Goal: Communication & Community: Ask a question

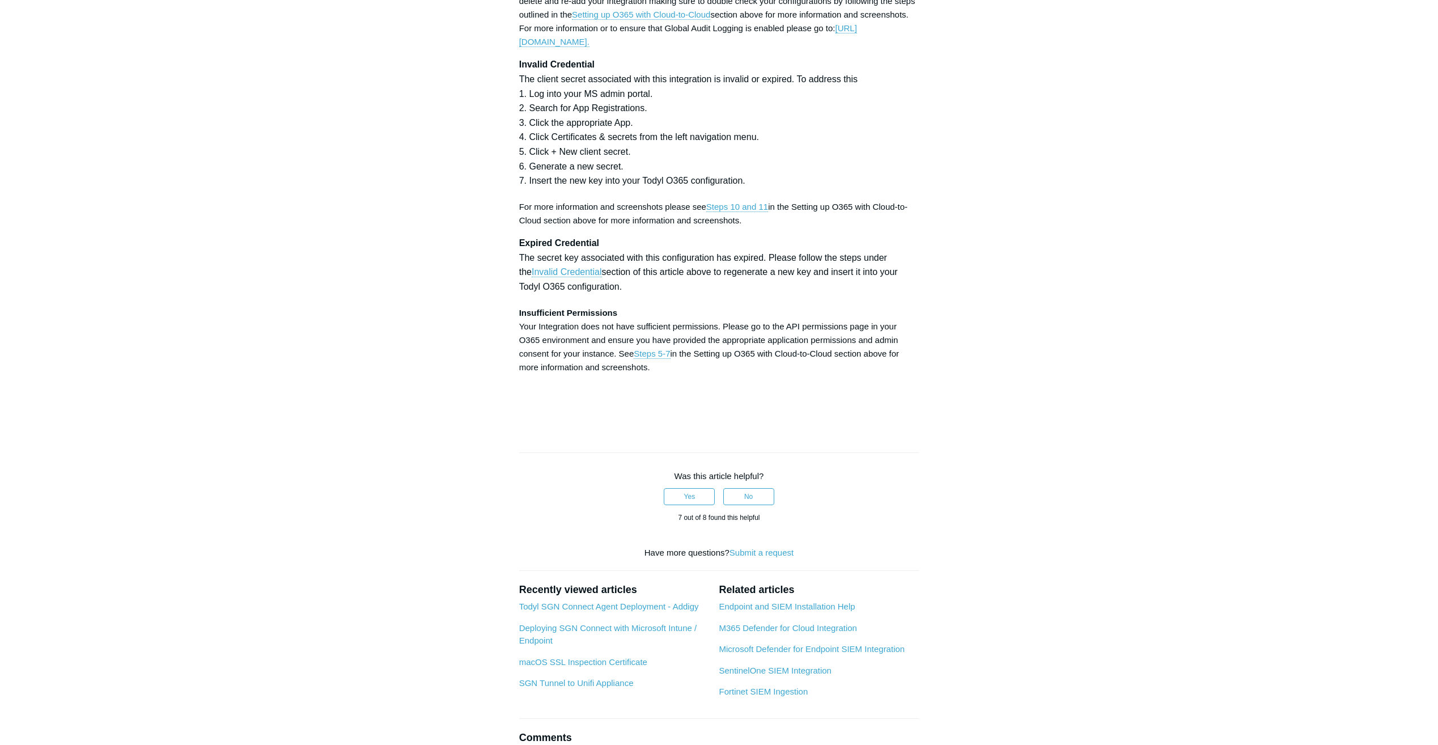
scroll to position [3288, 0]
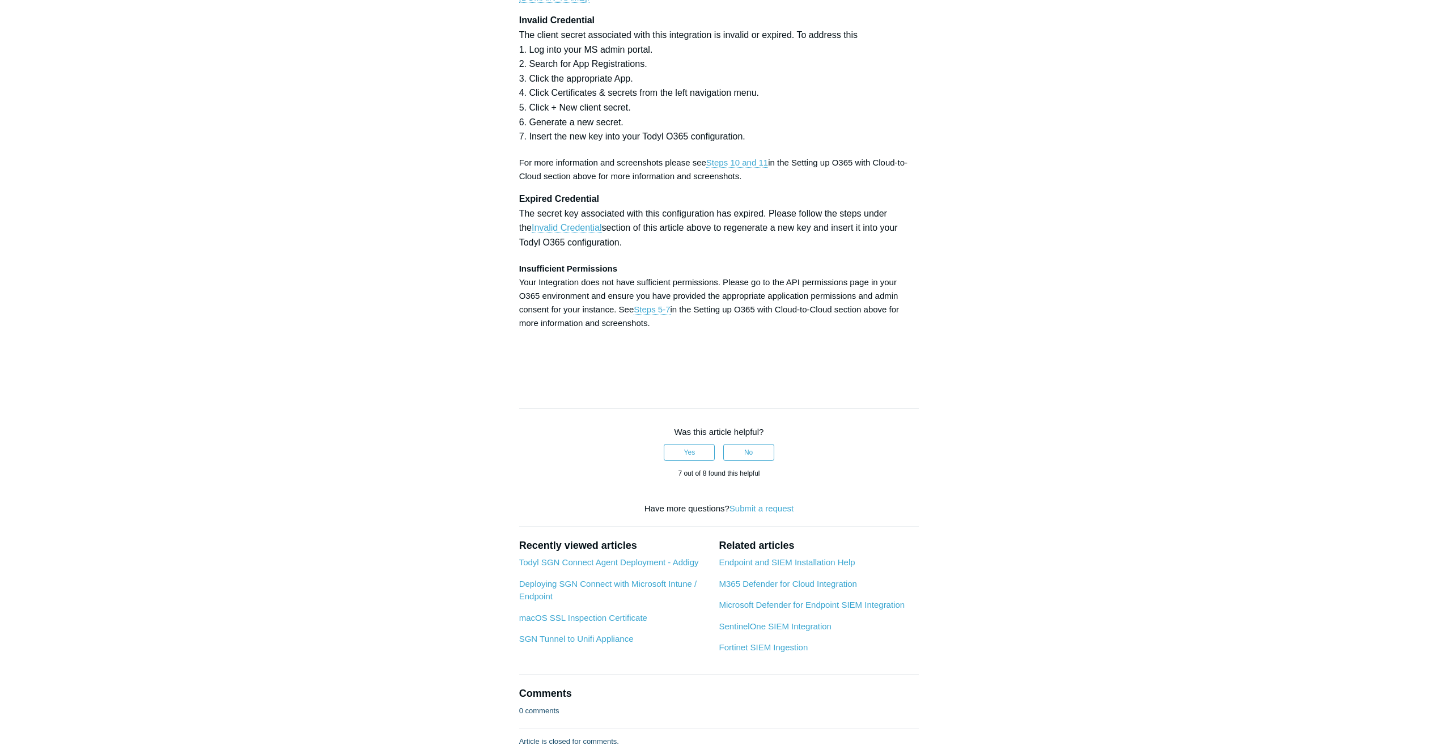
drag, startPoint x: 723, startPoint y: 399, endPoint x: 795, endPoint y: 400, distance: 72.0
copy strong "Directory.Read.All"
drag, startPoint x: 519, startPoint y: 416, endPoint x: 614, endPoint y: 416, distance: 94.7
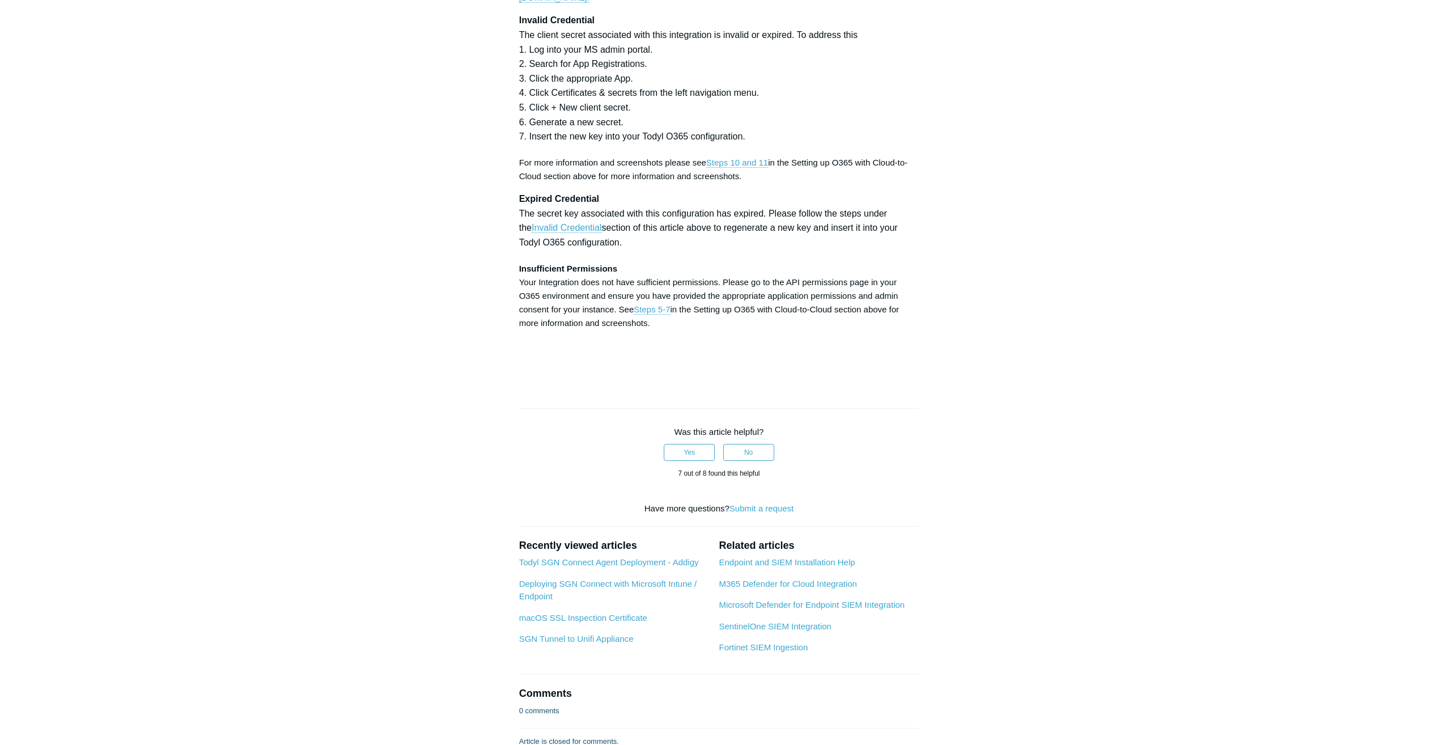
copy strong "Directory.ReadWrite.All"
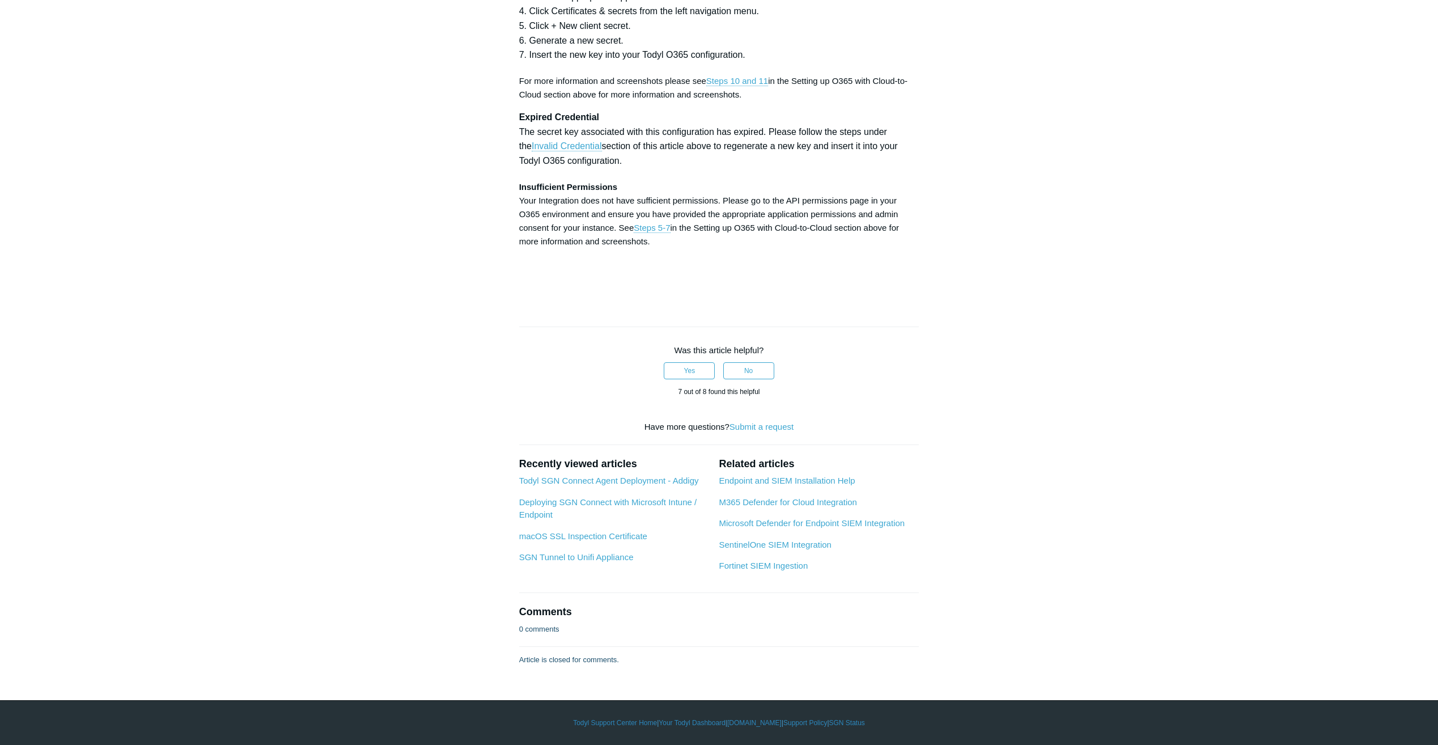
scroll to position [3572, 0]
drag, startPoint x: 617, startPoint y: 433, endPoint x: 691, endPoint y: 432, distance: 74.3
copy strong "User.ReadWrite.All"
drag, startPoint x: 702, startPoint y: 434, endPoint x: 802, endPoint y: 437, distance: 99.8
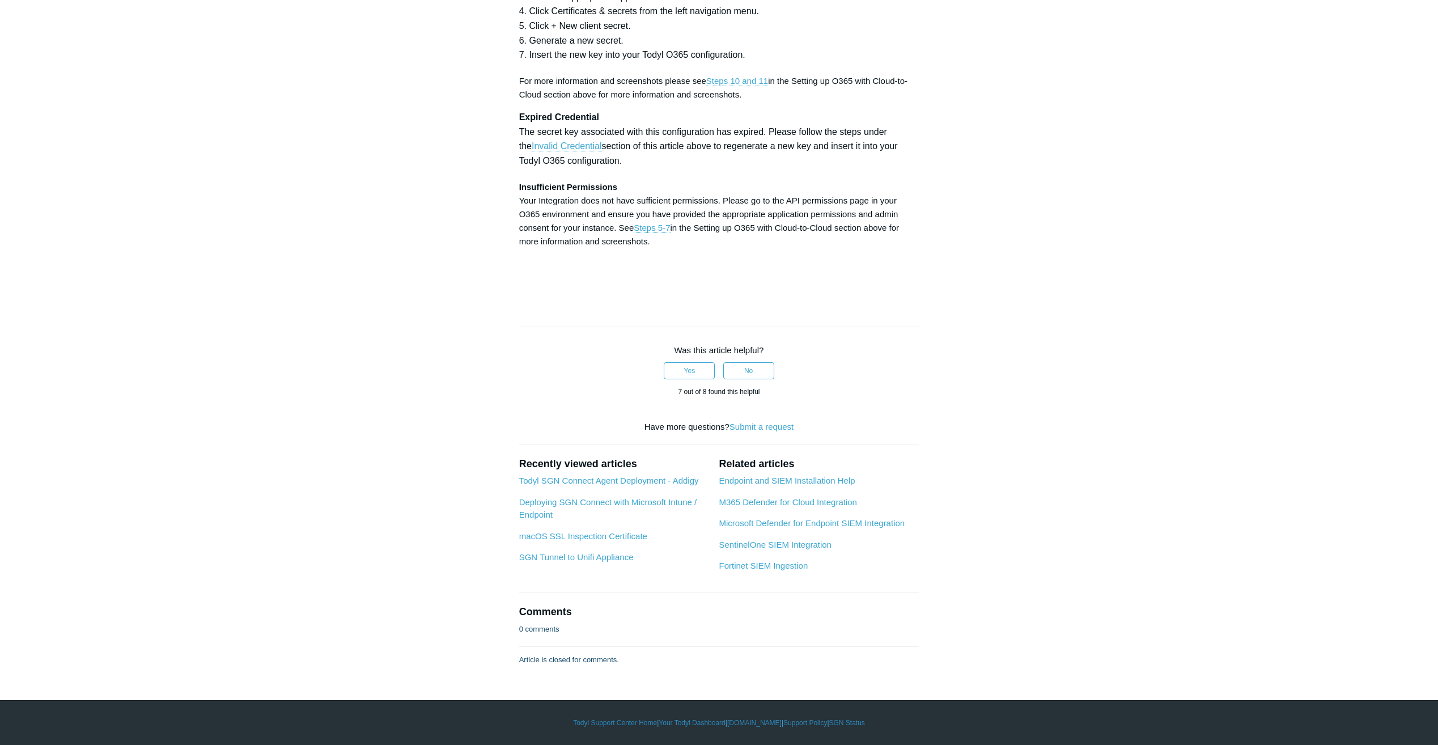
copy strong "User.ManageIdentities.All"
drag, startPoint x: 520, startPoint y: 450, endPoint x: 646, endPoint y: 452, distance: 125.9
copy strong "User.EnableDisableAccount.All"
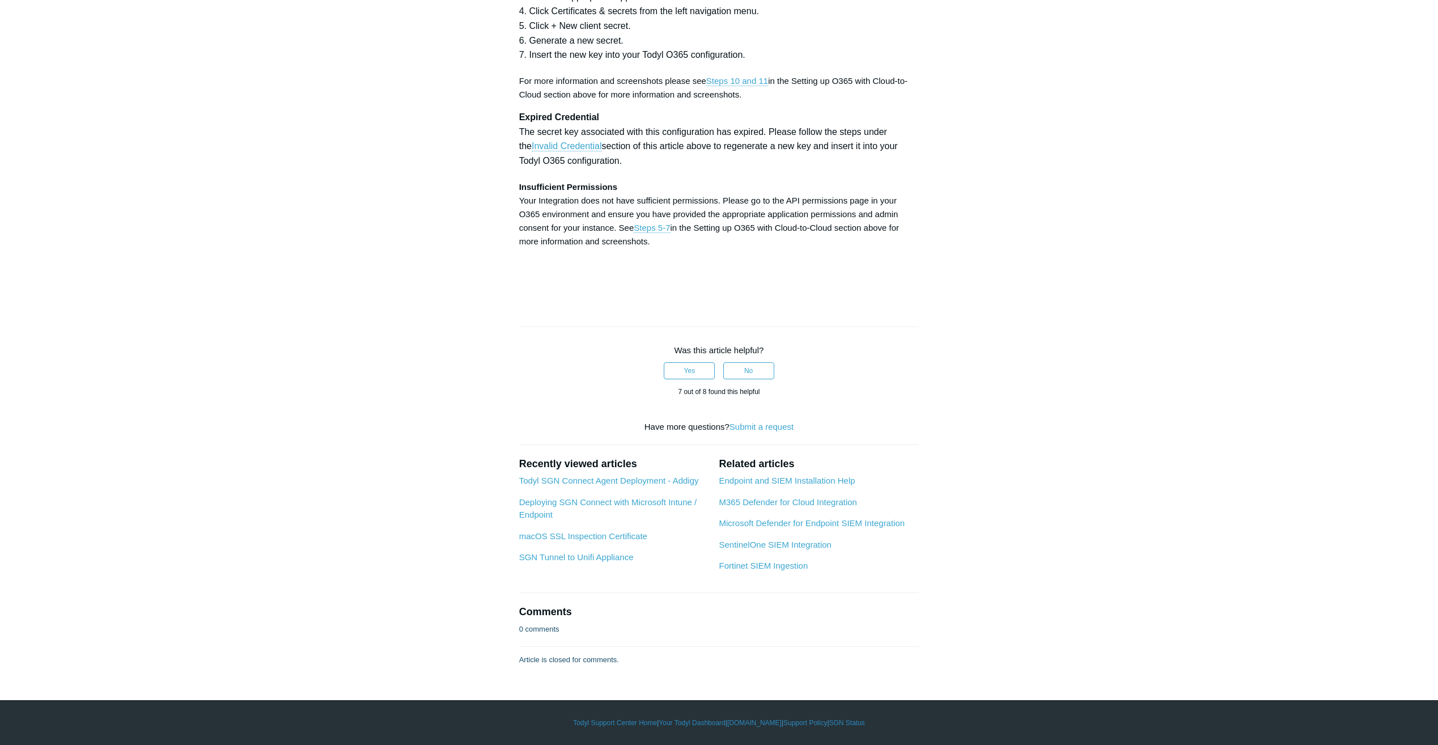
scroll to position [3799, 0]
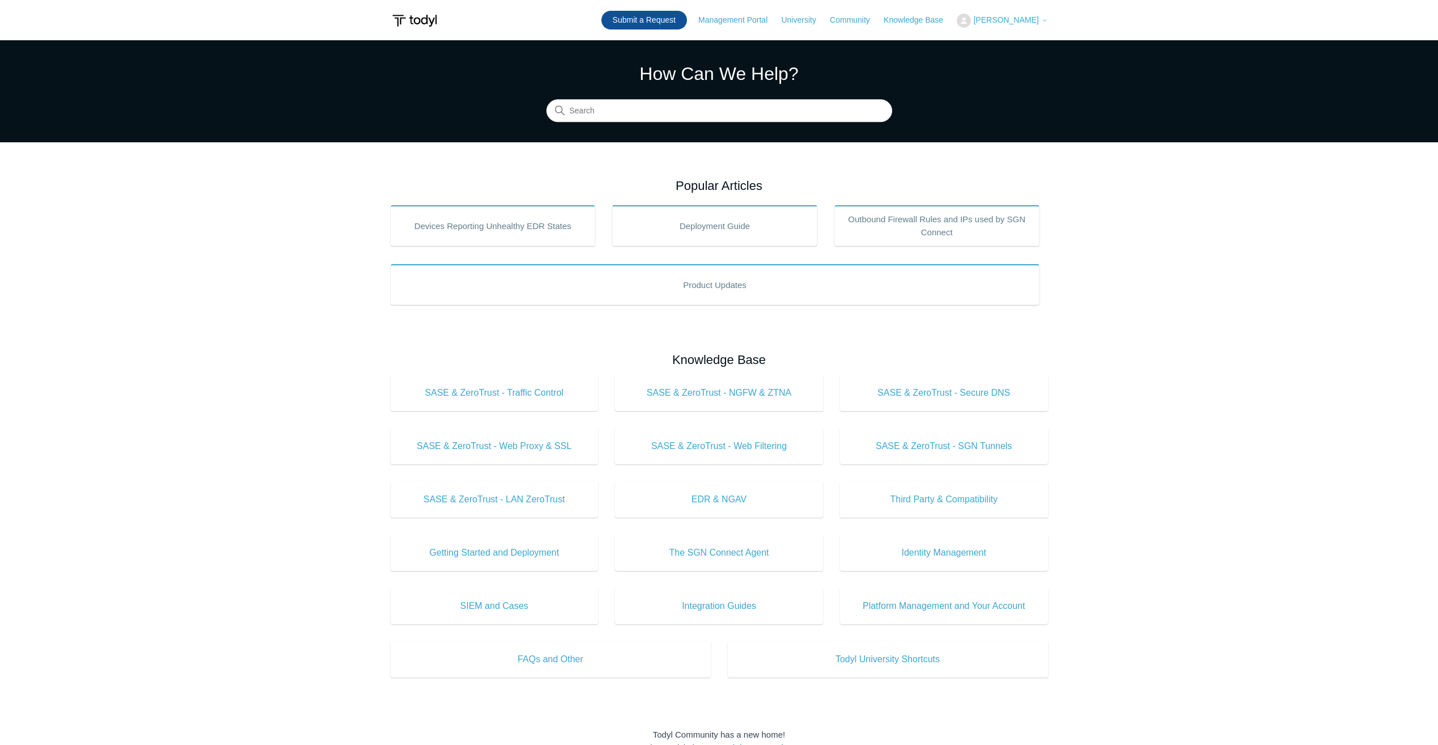
click at [676, 24] on link "Submit a Request" at bounding box center [645, 20] width 86 height 19
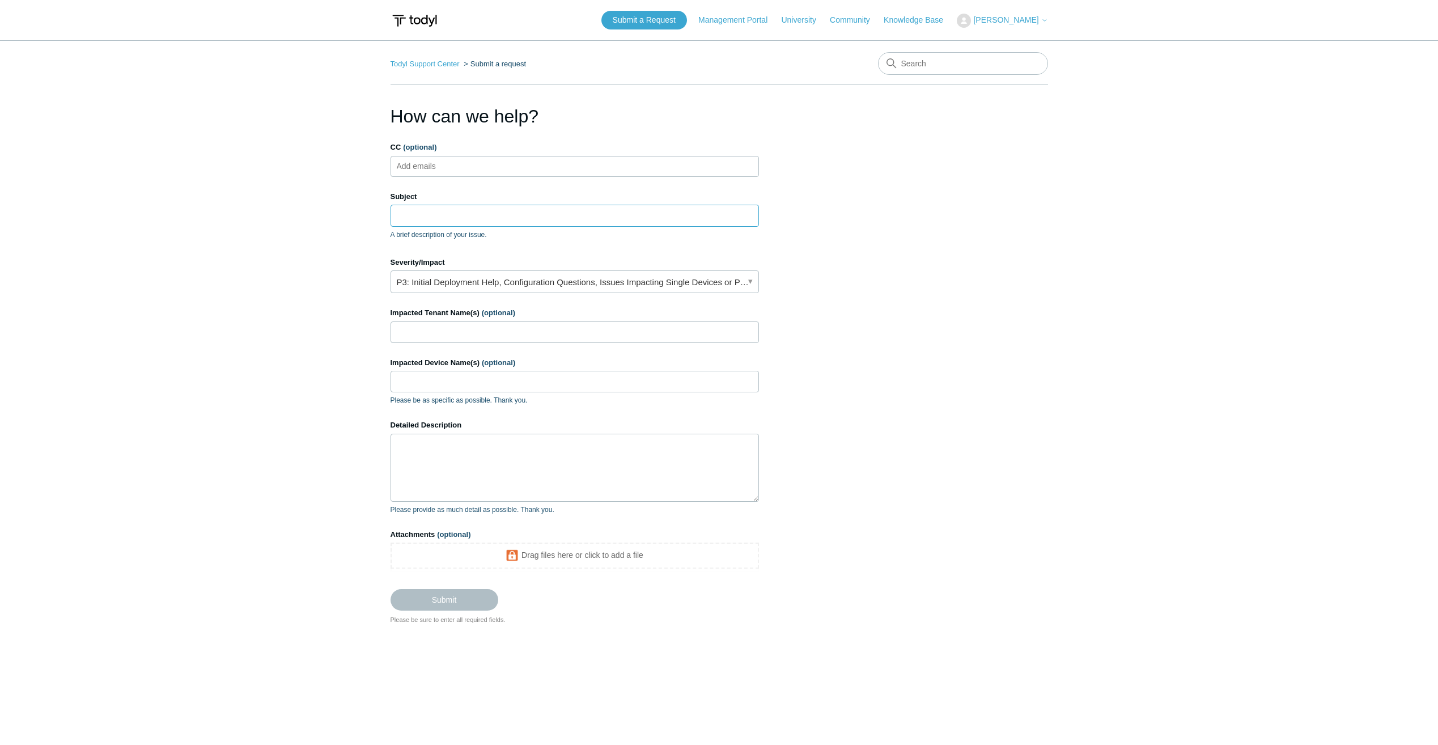
click at [429, 214] on input "Subject" at bounding box center [575, 216] width 369 height 22
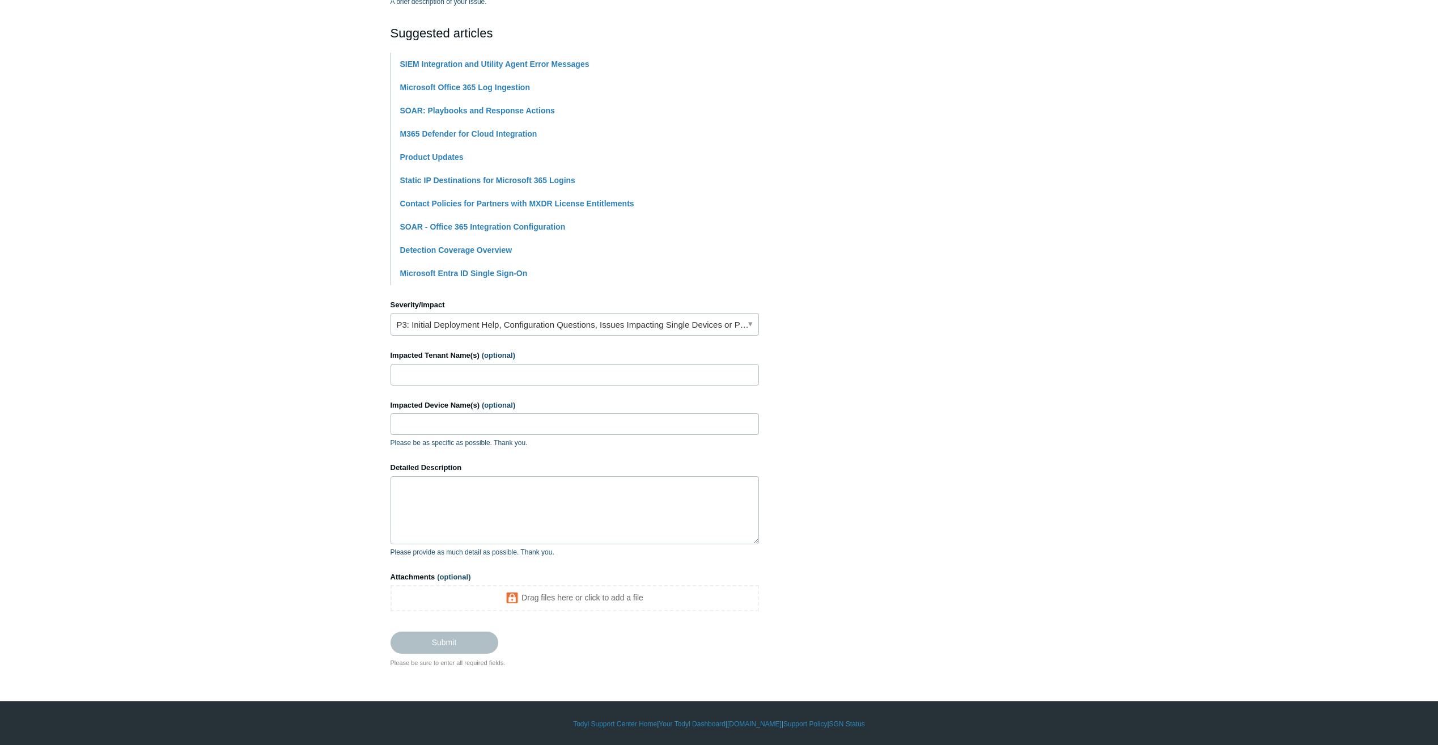
scroll to position [234, 0]
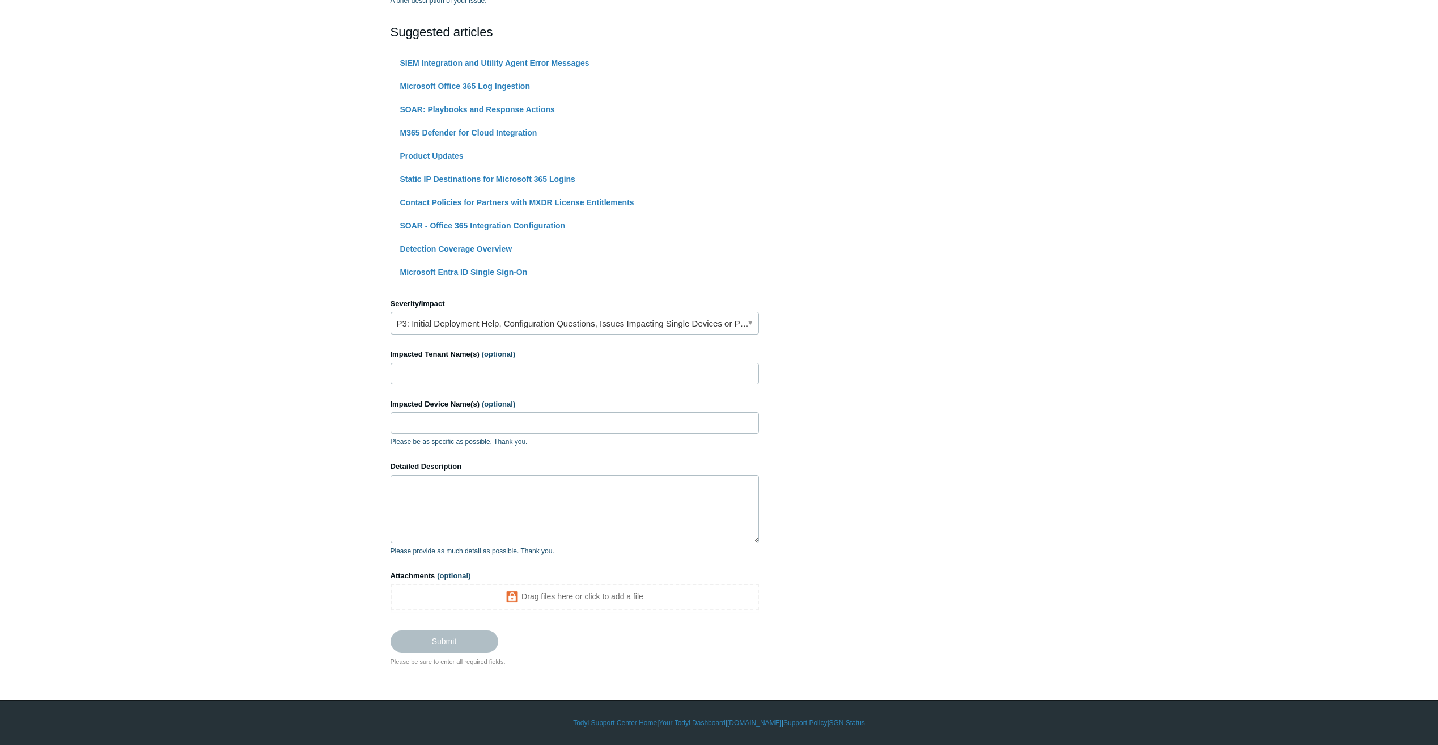
type input "Trouble re-adding Microsoft Office 365 Integration to multiple tenants"
click at [484, 373] on input "Impacted Tenant Name(s) (optional)" at bounding box center [575, 374] width 369 height 22
type input "A Peaceful Place integrated care, National Spectrum Consortium (and more)"
click at [491, 486] on textarea "Detailed Description" at bounding box center [575, 509] width 369 height 68
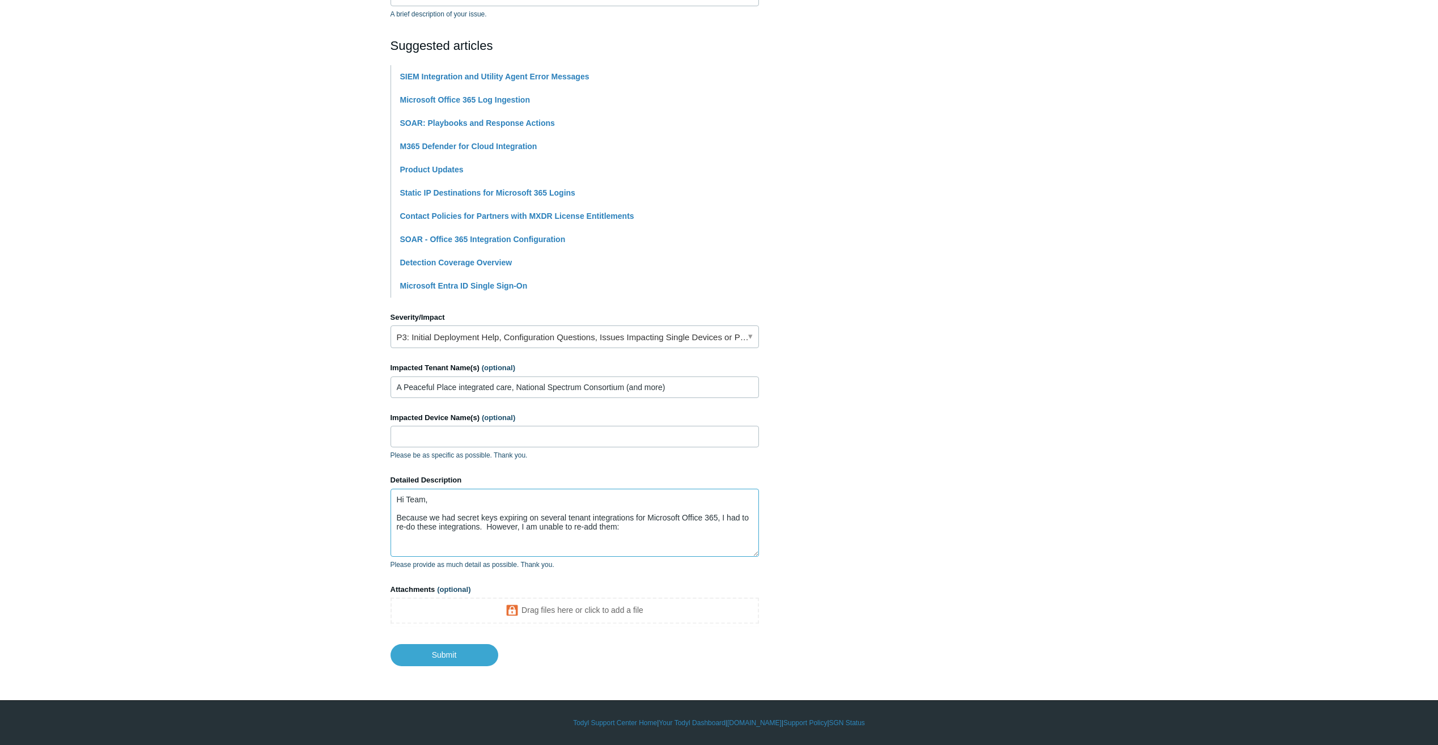
click at [657, 530] on textarea "Hi Team, Because we had secret keys expiring on several tenant integrations for…" at bounding box center [575, 523] width 369 height 68
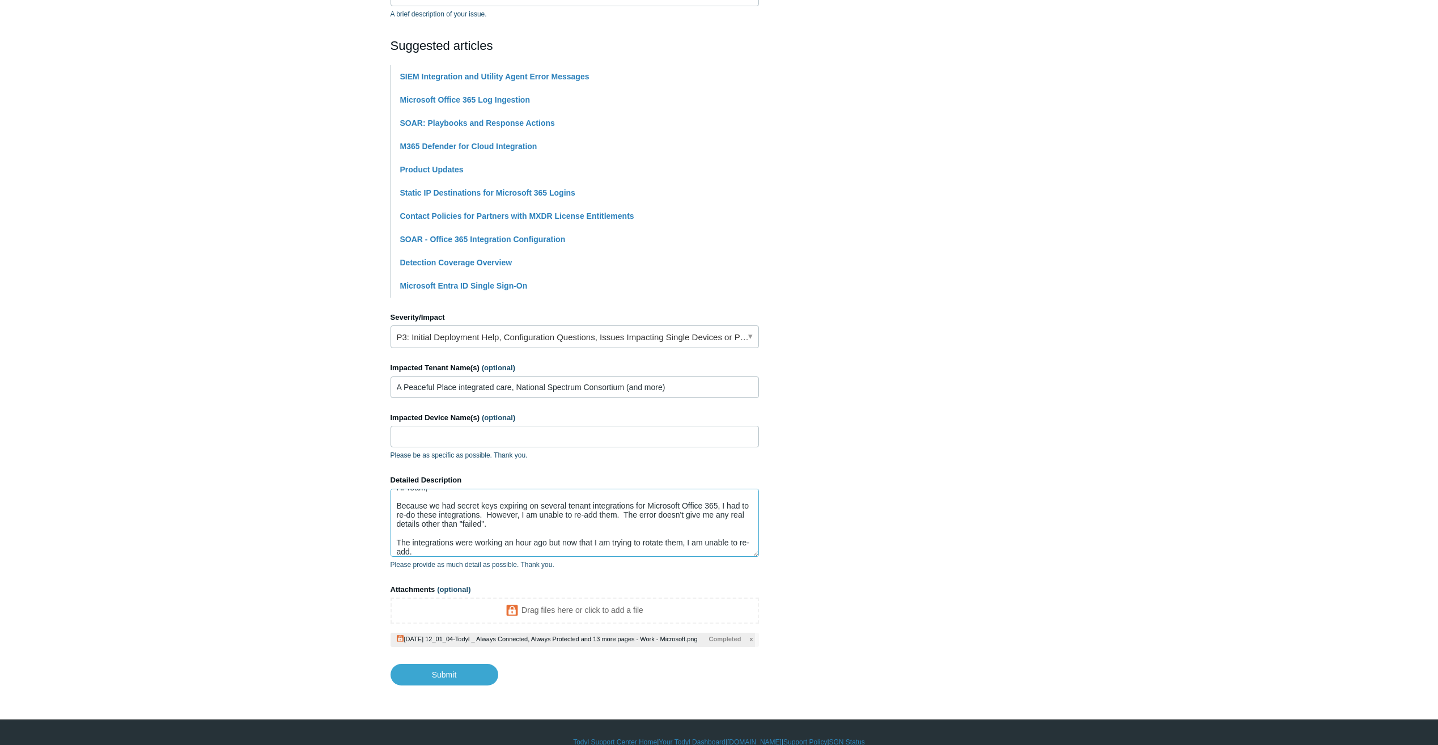
click at [443, 548] on textarea "Hi Team, Because we had secret keys expiring on several tenant integrations for…" at bounding box center [575, 523] width 369 height 68
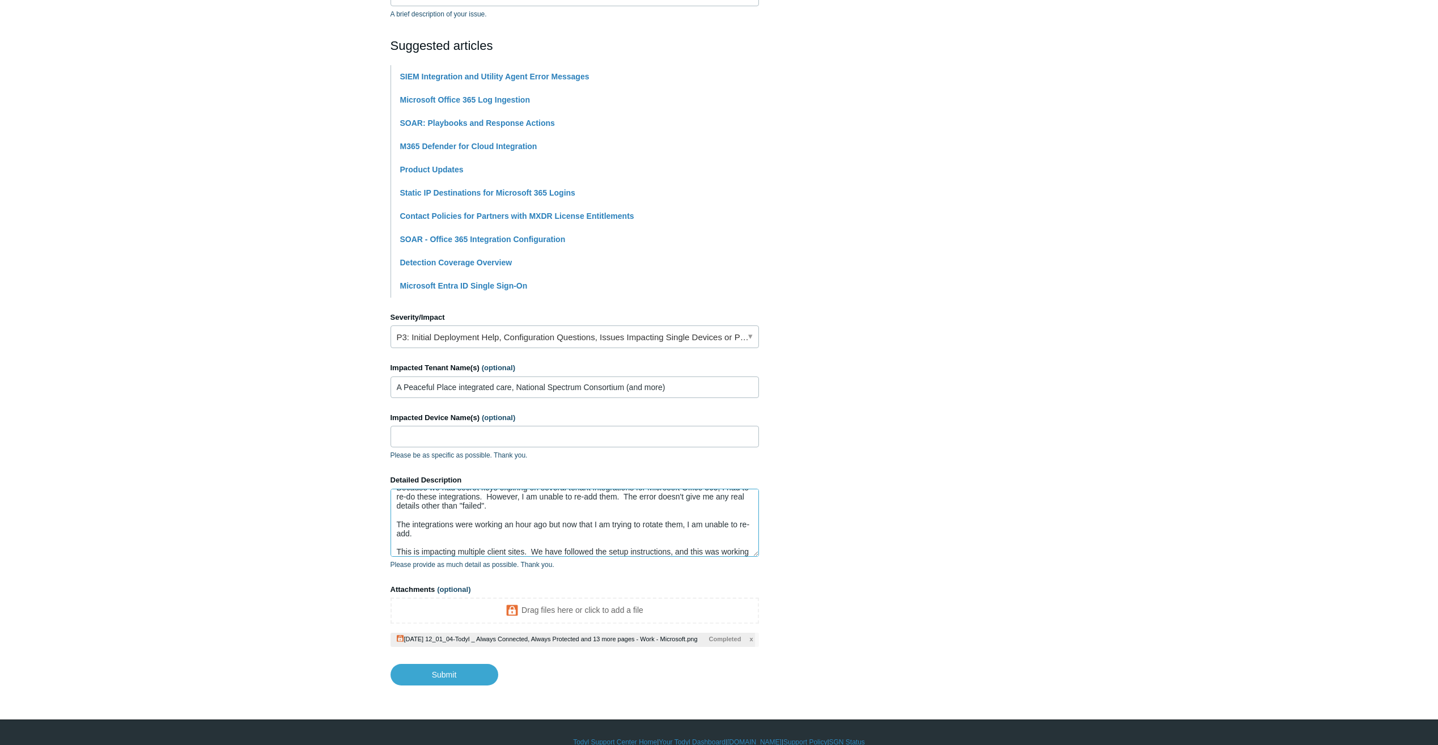
scroll to position [39, 0]
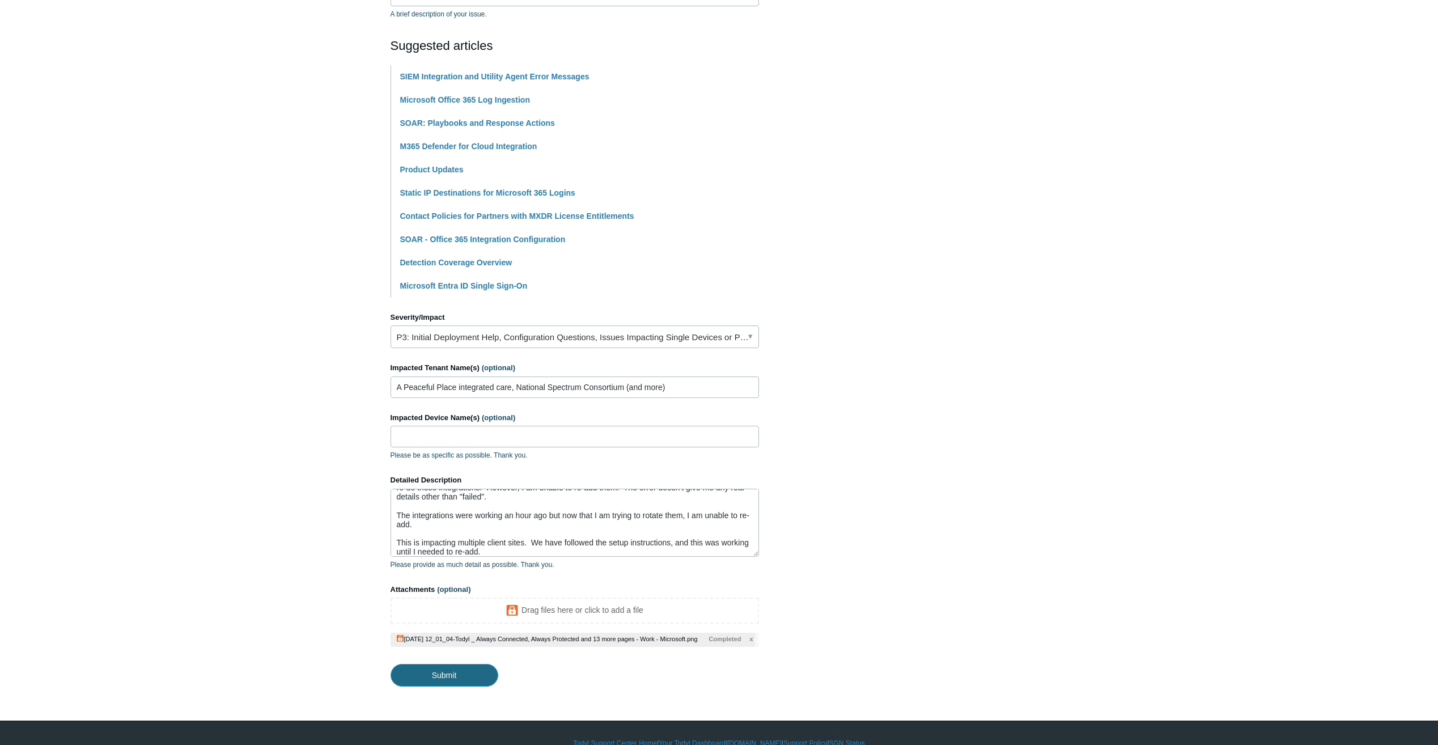
click at [446, 681] on input "Submit" at bounding box center [445, 675] width 108 height 23
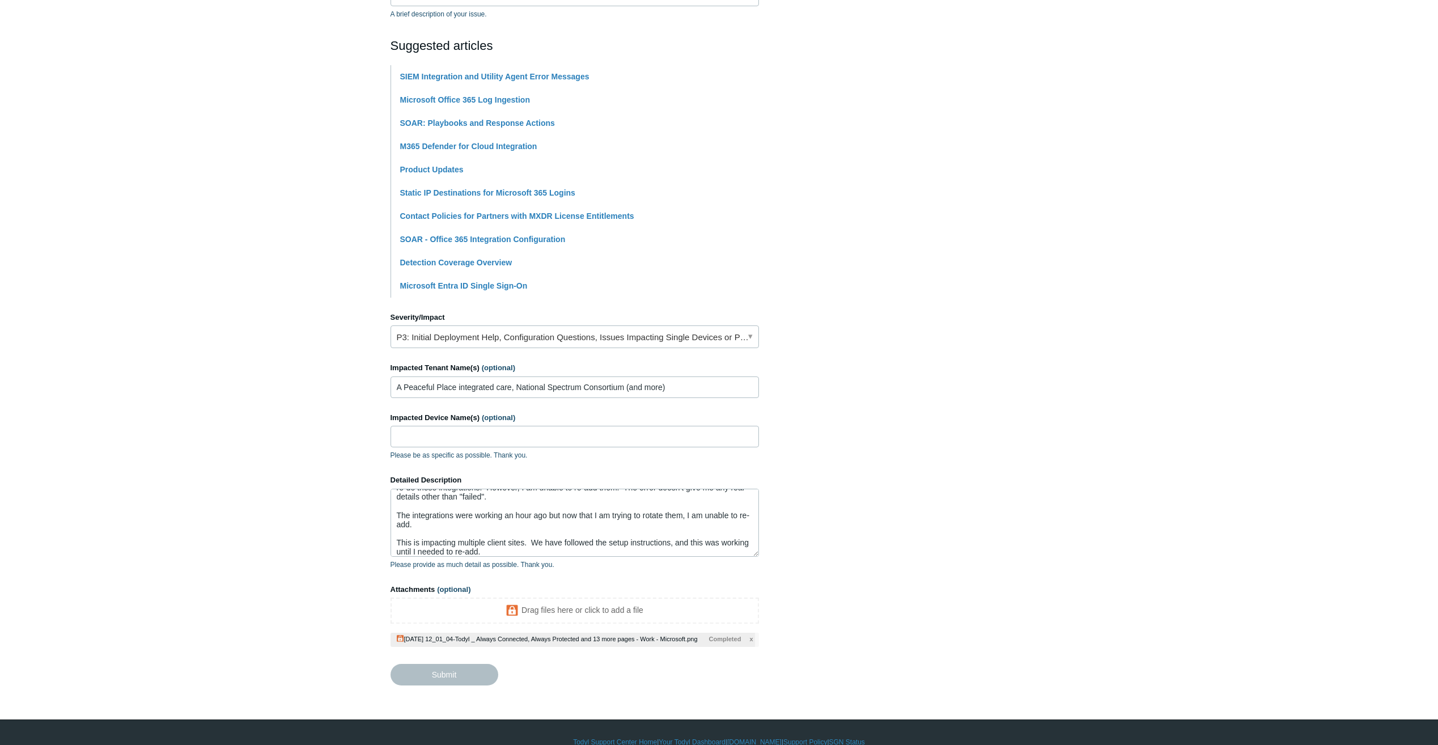
type textarea "Hi Team, Because we had secret keys expiring on several tenant integrations for…"
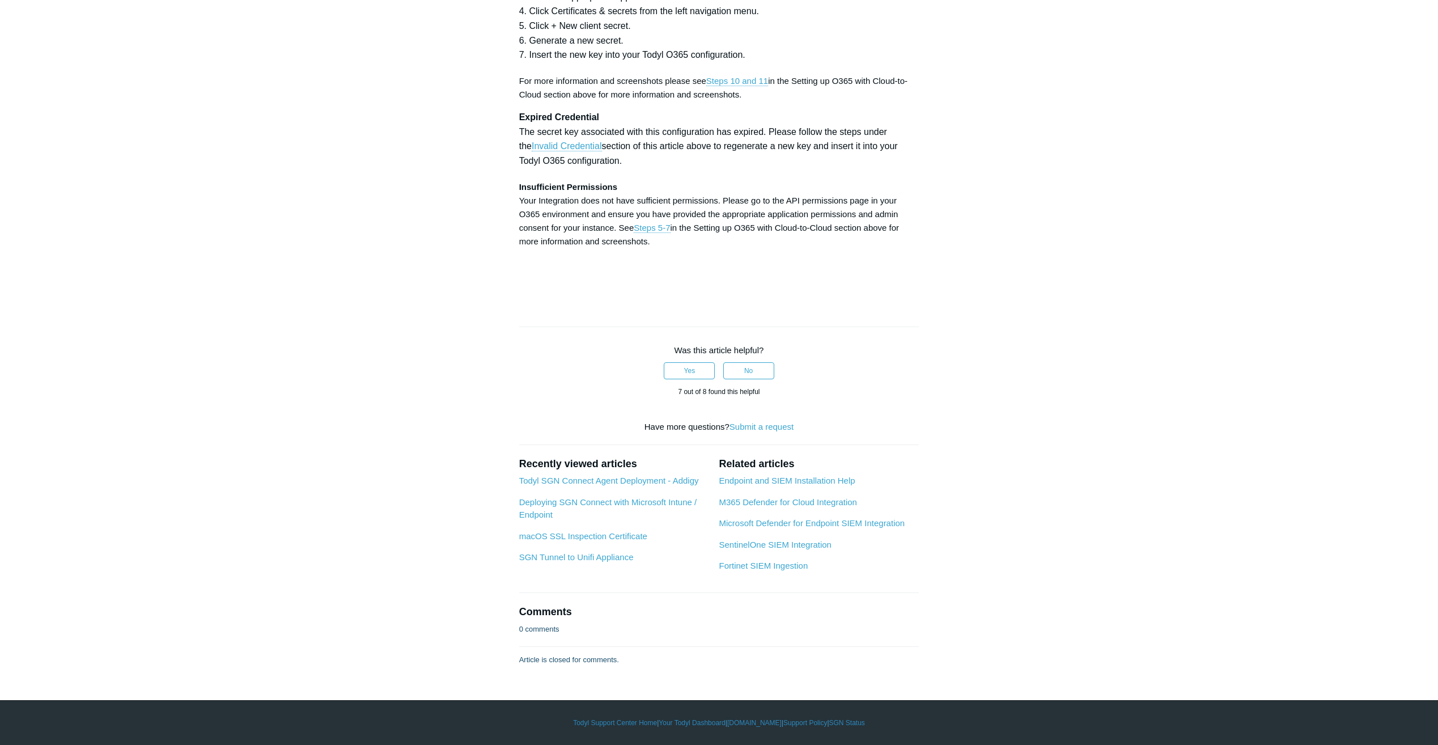
scroll to position [5737, 0]
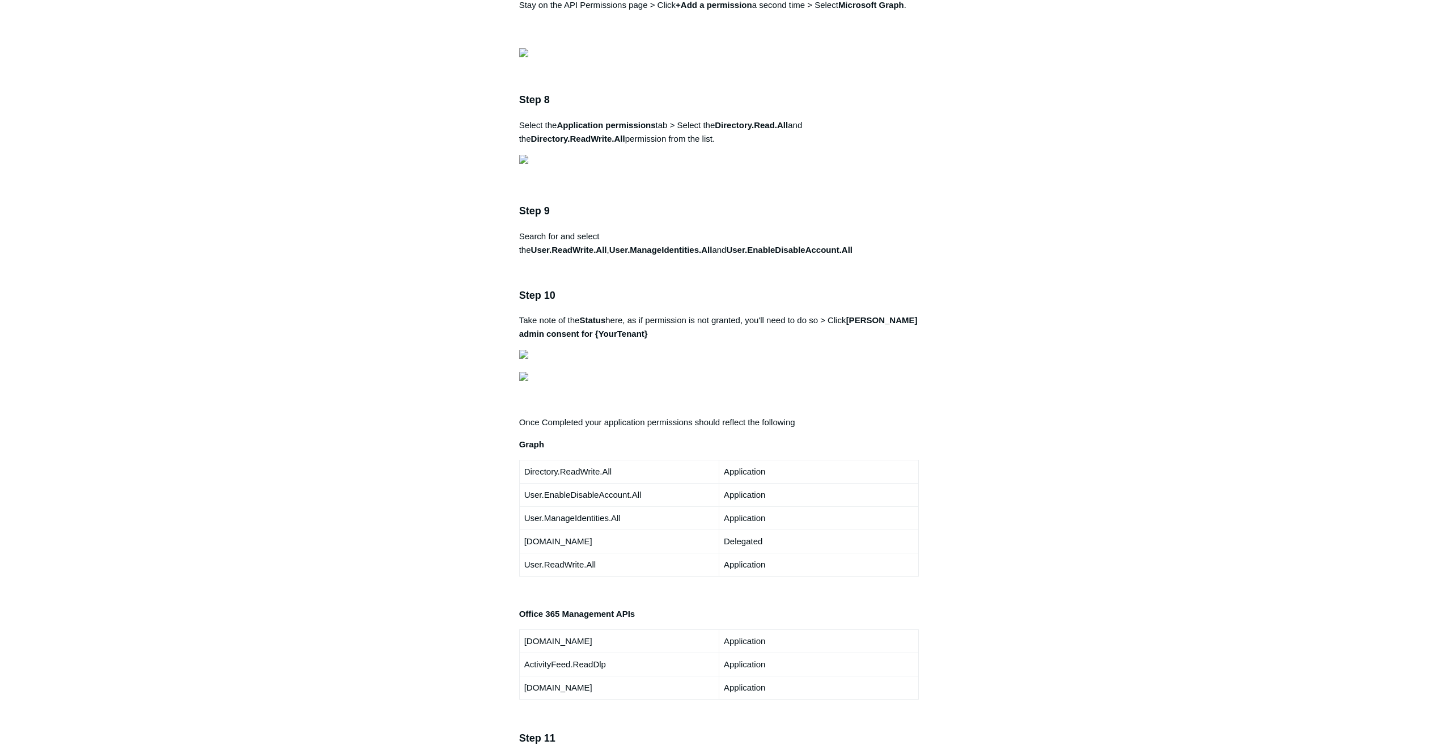
scroll to position [1758, 0]
